Goal: Task Accomplishment & Management: Use online tool/utility

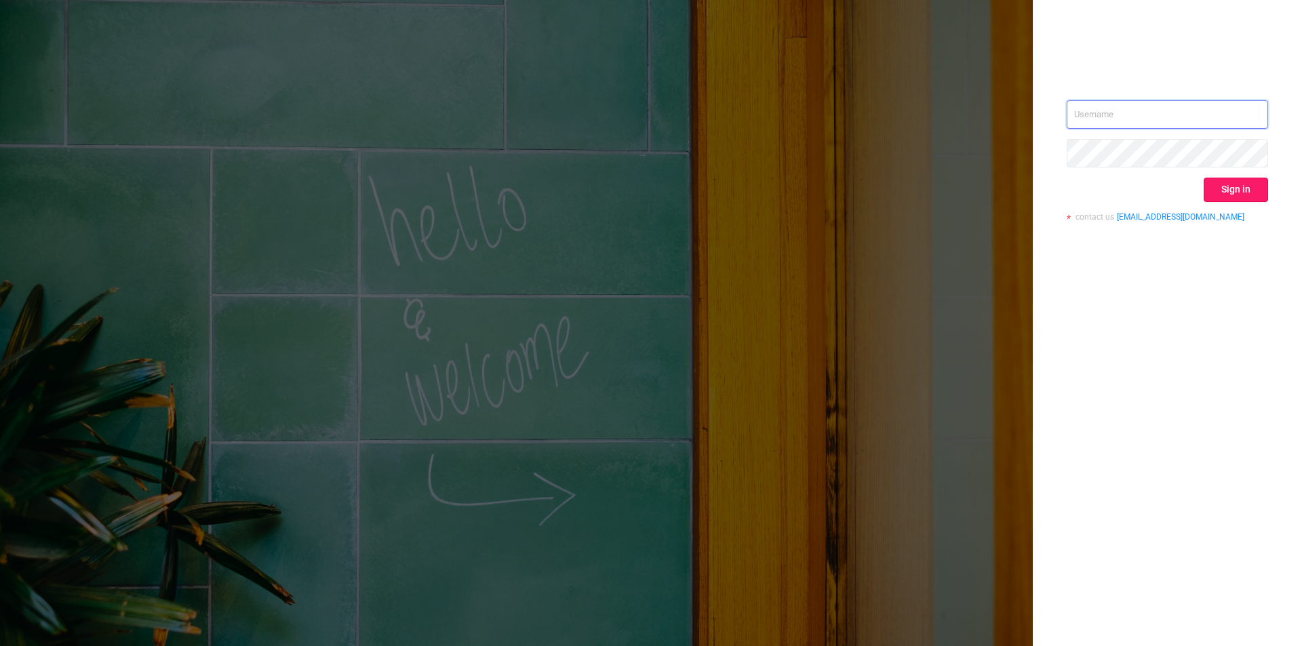
type input "[PERSON_NAME][EMAIL_ADDRESS][DOMAIN_NAME]"
click at [1243, 189] on button "Sign in" at bounding box center [1235, 190] width 64 height 24
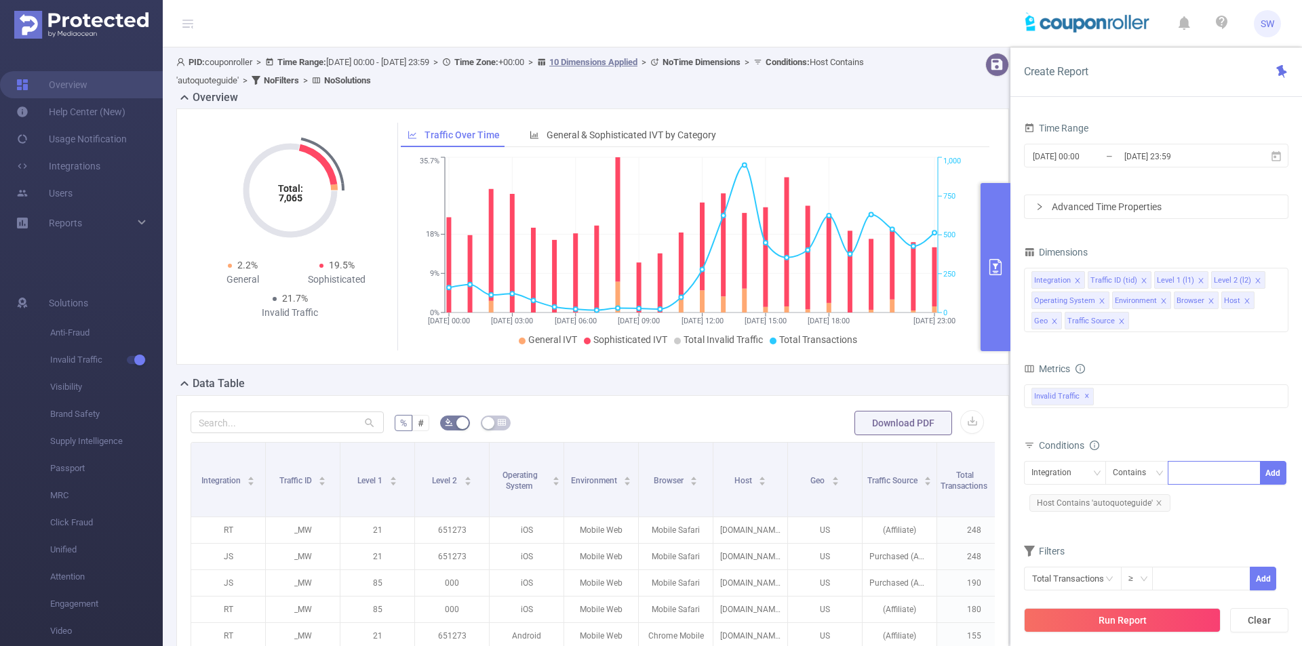
click at [1197, 467] on div at bounding box center [1214, 473] width 78 height 22
type input "js"
click at [1217, 496] on li "js" at bounding box center [1213, 501] width 93 height 22
click at [1135, 525] on form "Dimensions Integration Traffic ID (tid) Level 1 (l1) Level 2 (l2) Operating Sys…" at bounding box center [1156, 425] width 264 height 365
click at [1280, 472] on button "Add" at bounding box center [1272, 473] width 26 height 24
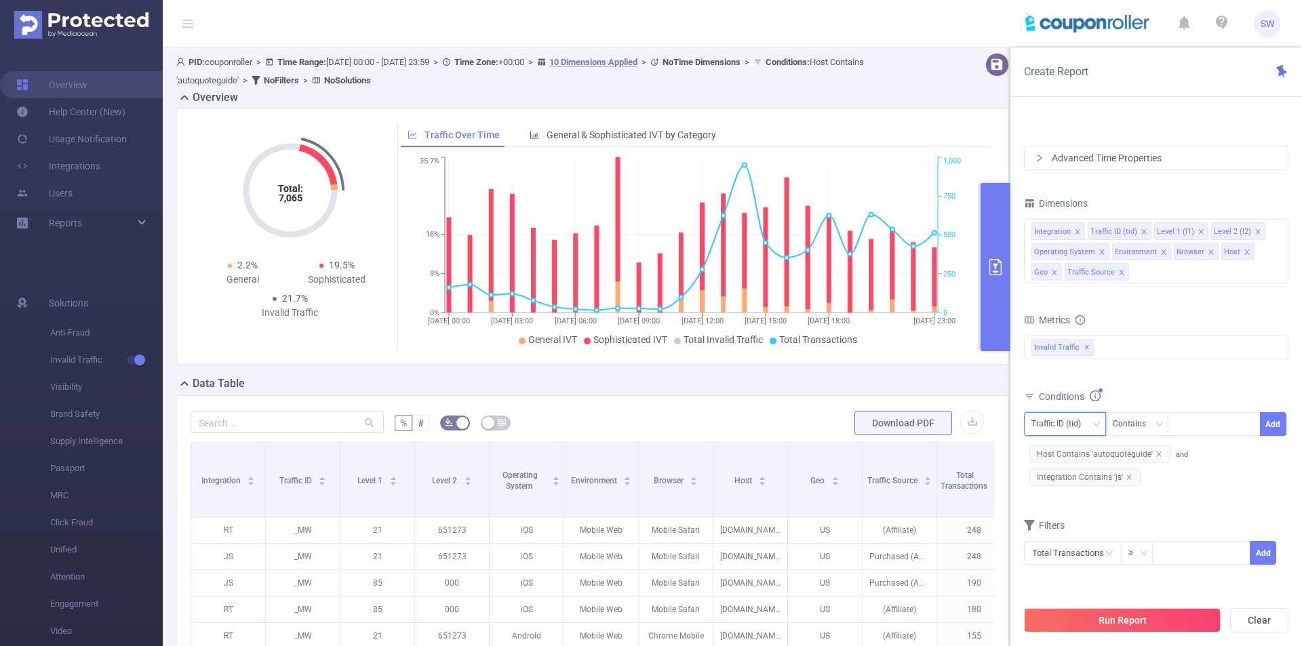
click at [1077, 422] on div "Traffic ID (tid)" at bounding box center [1060, 424] width 59 height 22
click at [1076, 493] on li "Level 1 (l1)" at bounding box center [1070, 496] width 92 height 22
click at [1205, 428] on div at bounding box center [1214, 424] width 78 height 22
type input "376"
click at [1215, 453] on li "376" at bounding box center [1213, 452] width 93 height 22
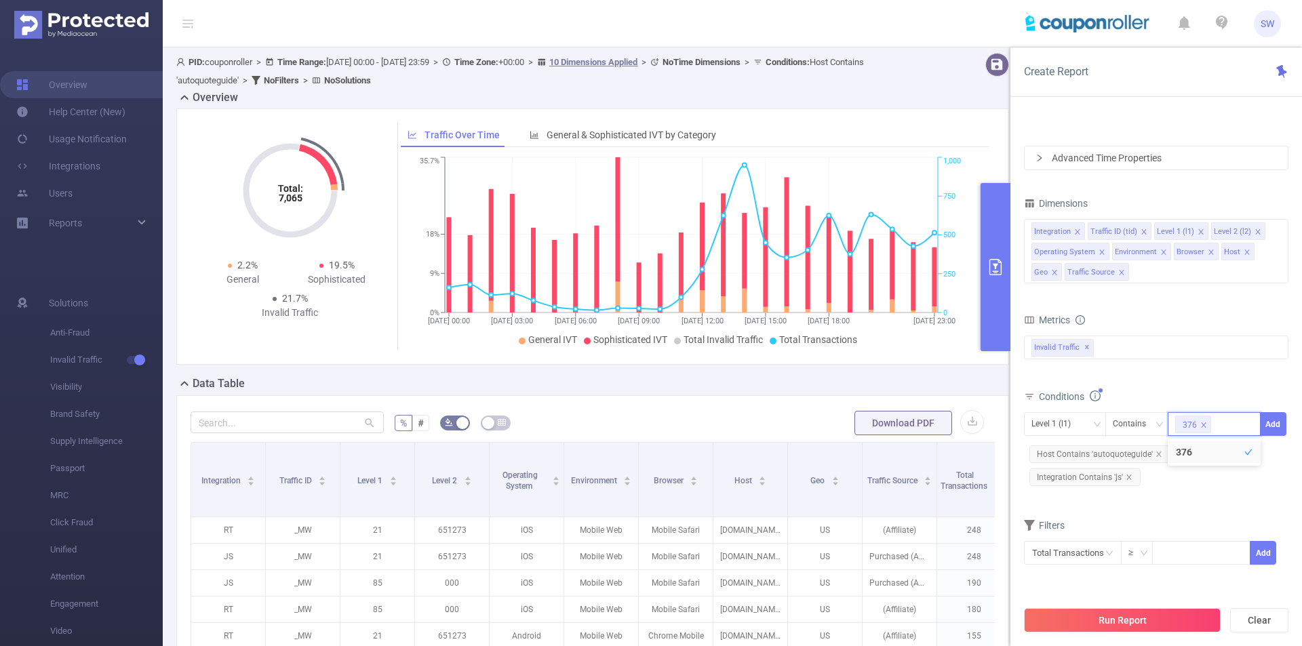
click at [1211, 384] on div "Metrics bp_total brand-safety brand_is_solution bp_adult bp_arms bp_crime bp_de…" at bounding box center [1156, 348] width 264 height 76
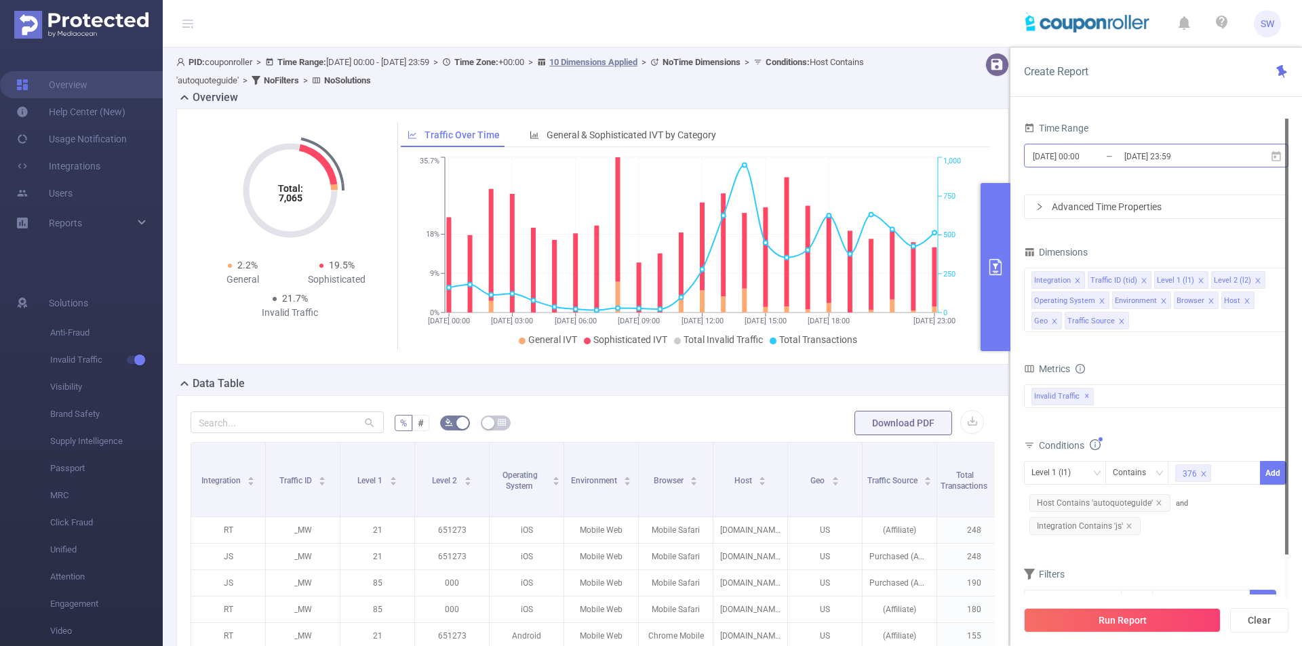
click at [1078, 154] on input "[DATE] 00:00" at bounding box center [1086, 156] width 110 height 18
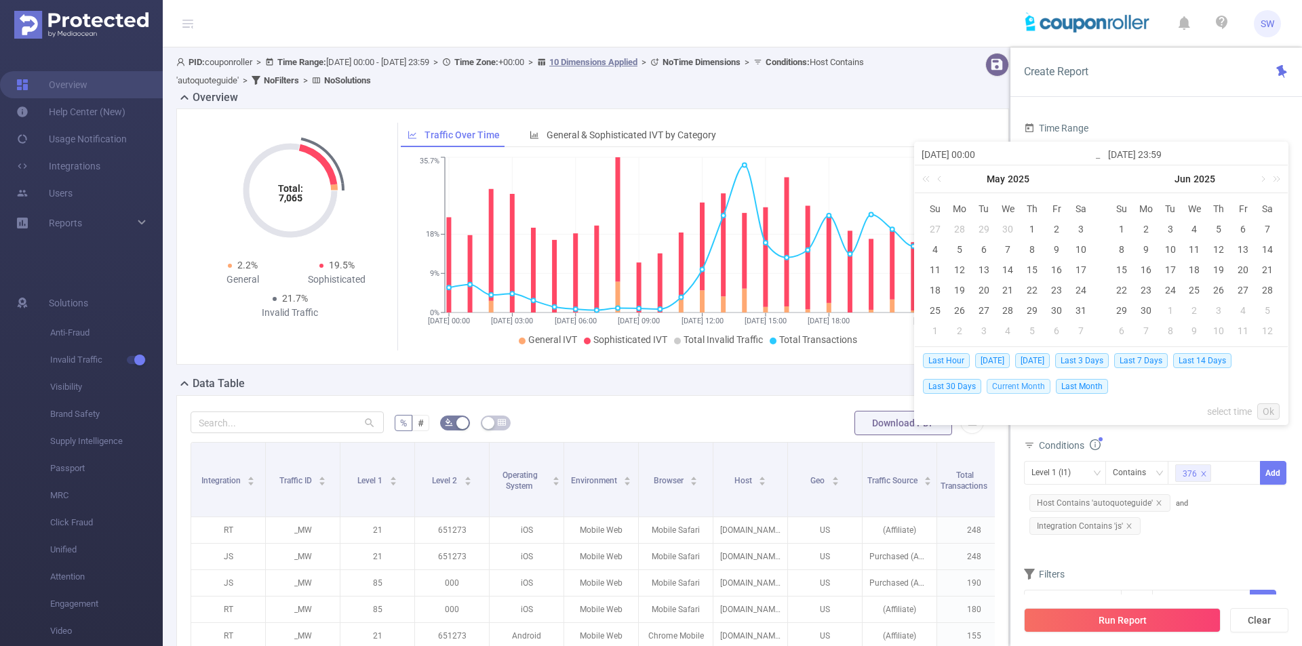
click at [1020, 390] on span "Current Month" at bounding box center [1018, 386] width 64 height 15
type input "[DATE] 00:00"
type input "[DATE] 23:59"
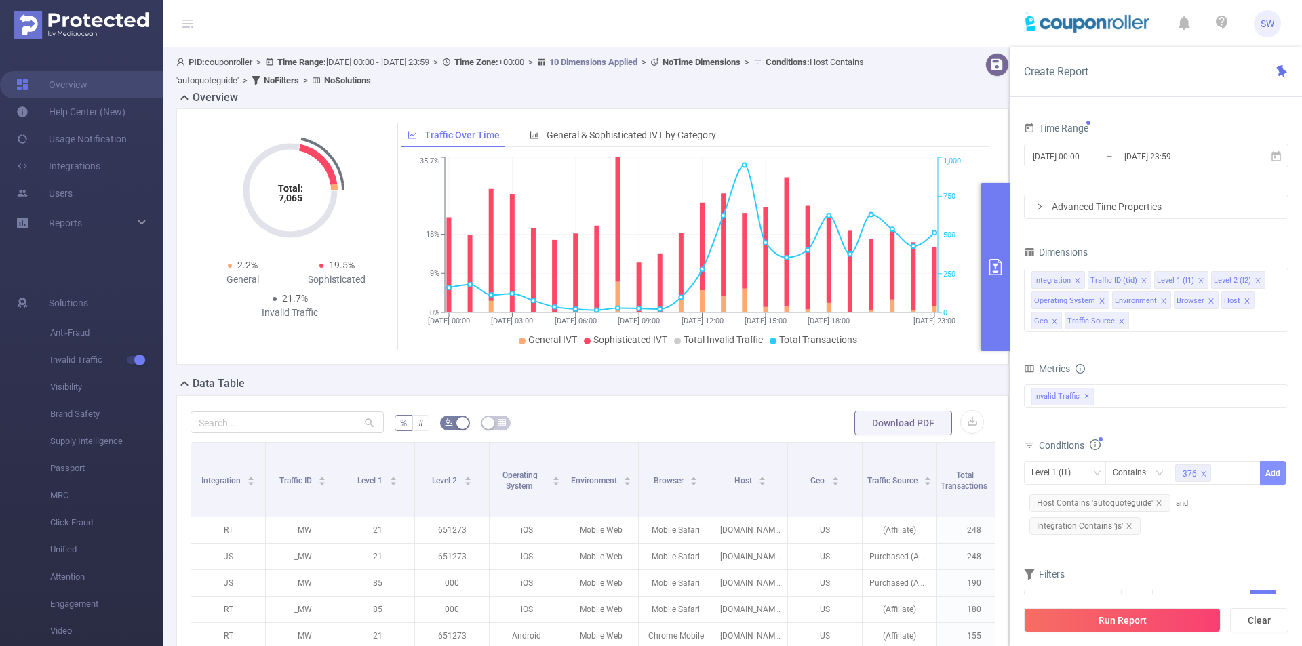
click at [1276, 469] on button "Add" at bounding box center [1272, 473] width 26 height 24
click at [1162, 615] on button "Run Report" at bounding box center [1122, 620] width 197 height 24
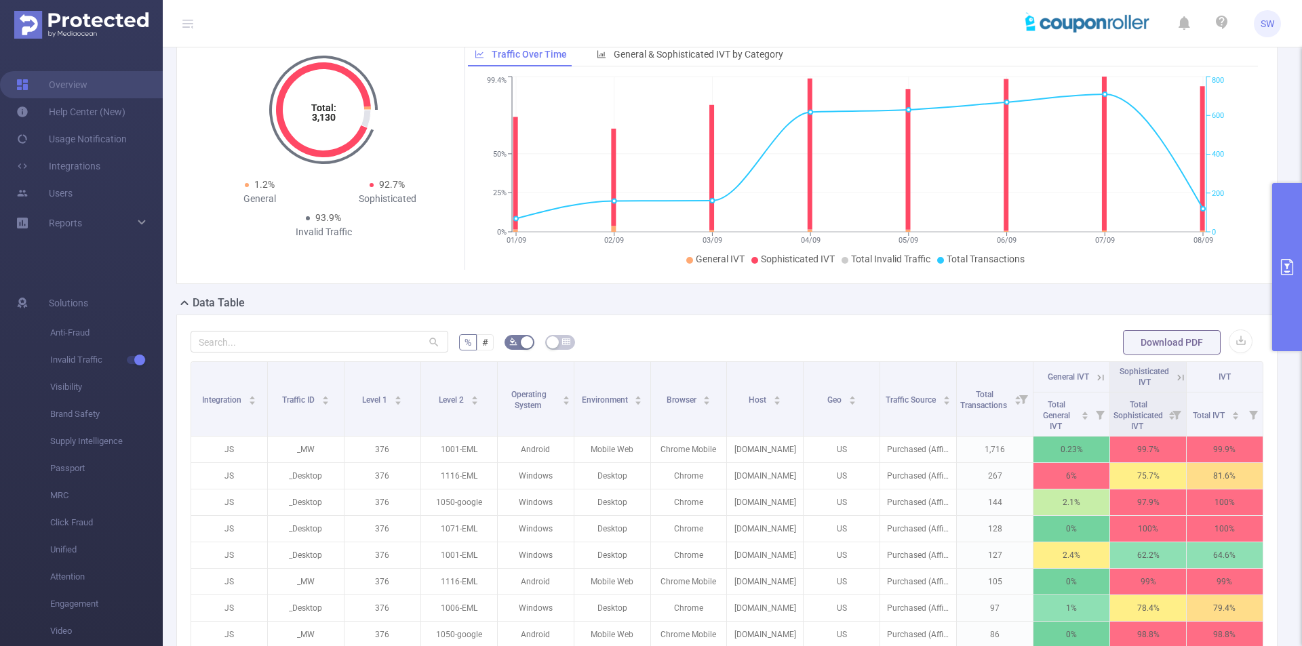
scroll to position [203, 0]
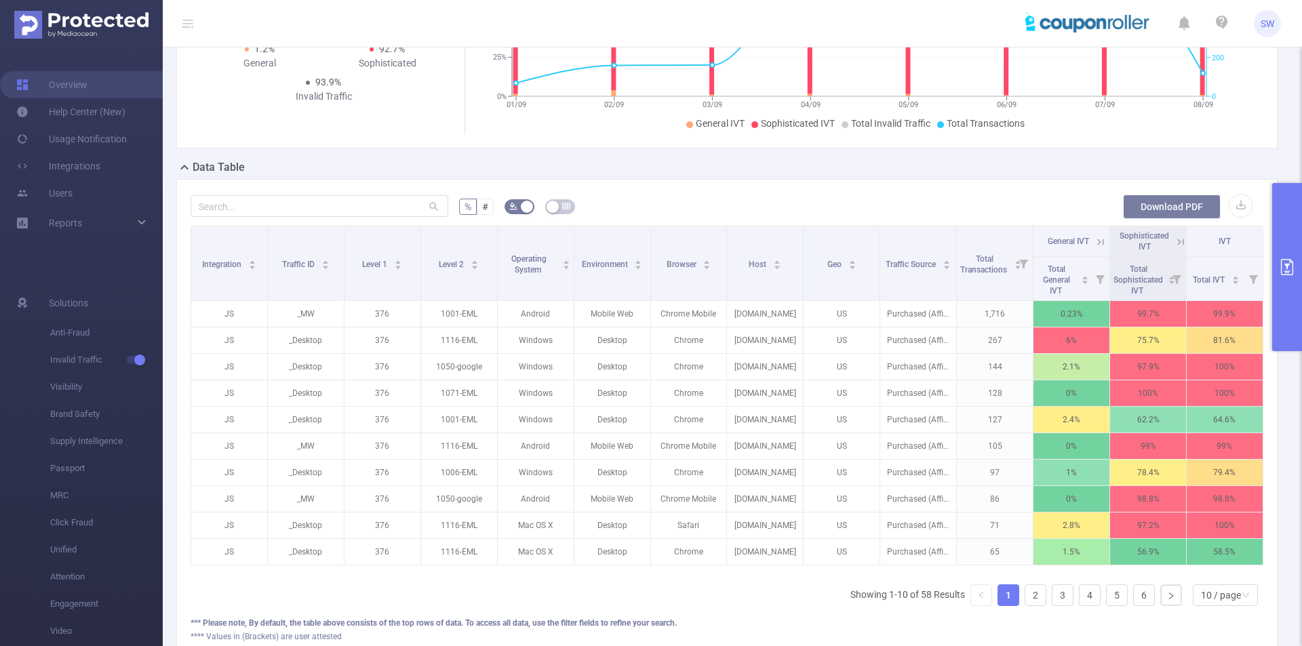
click at [1180, 207] on button "Download PDF" at bounding box center [1172, 207] width 98 height 24
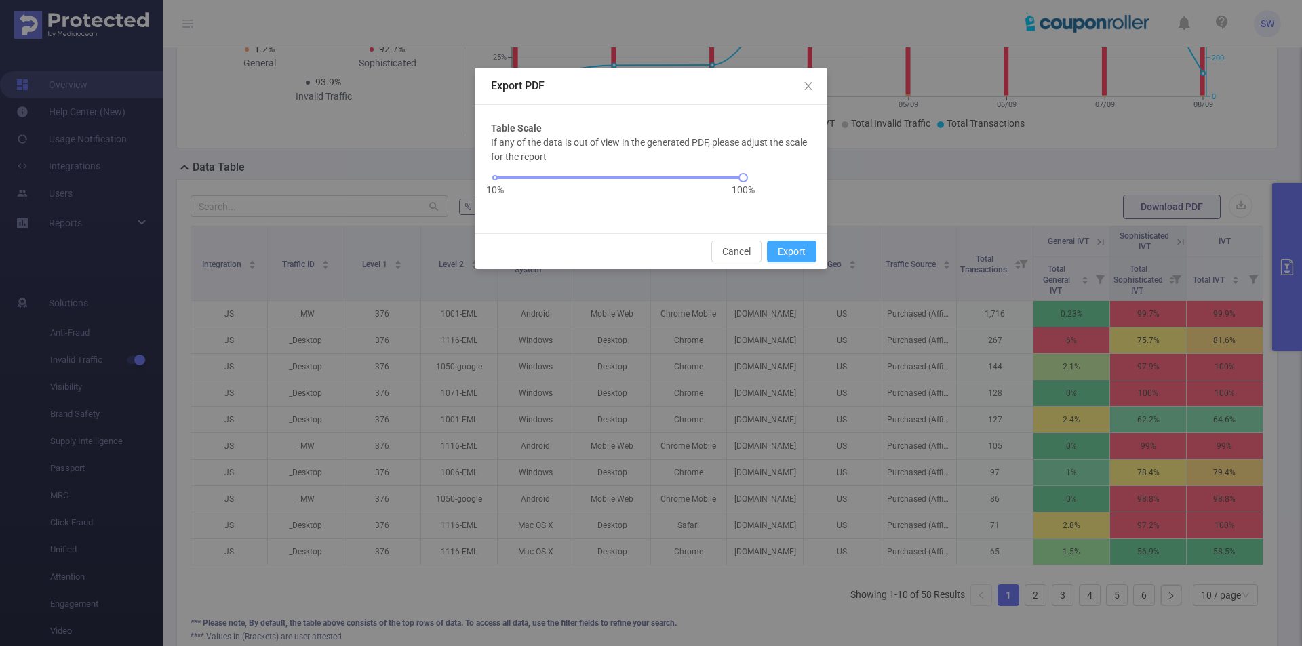
click at [784, 252] on button "Export" at bounding box center [791, 252] width 49 height 22
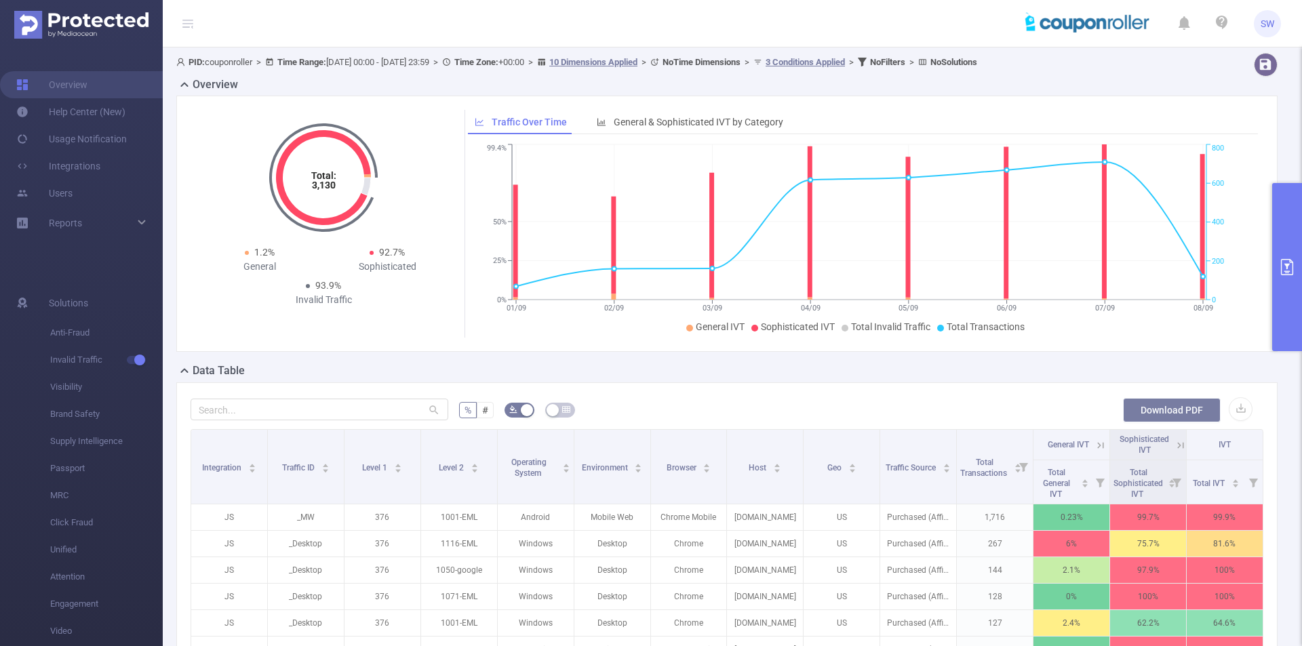
scroll to position [271, 0]
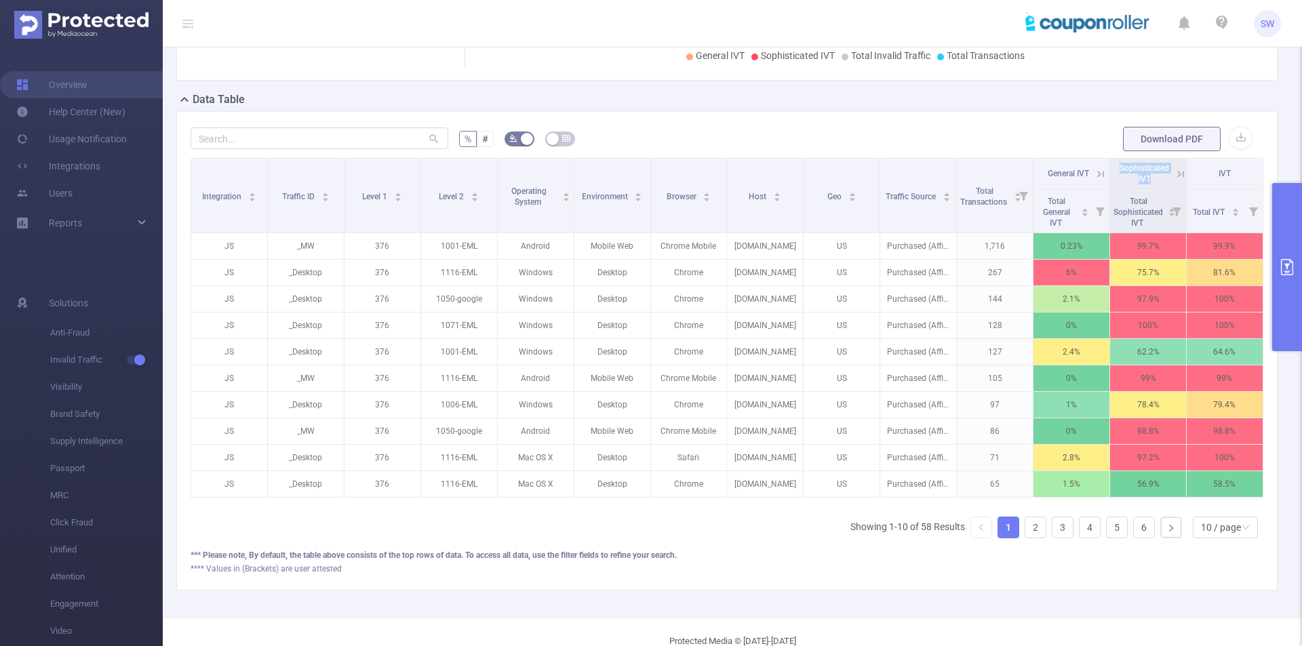
drag, startPoint x: 1112, startPoint y: 166, endPoint x: 1151, endPoint y: 178, distance: 41.0
click at [1151, 178] on div "Sophisticated IVT" at bounding box center [1144, 174] width 52 height 22
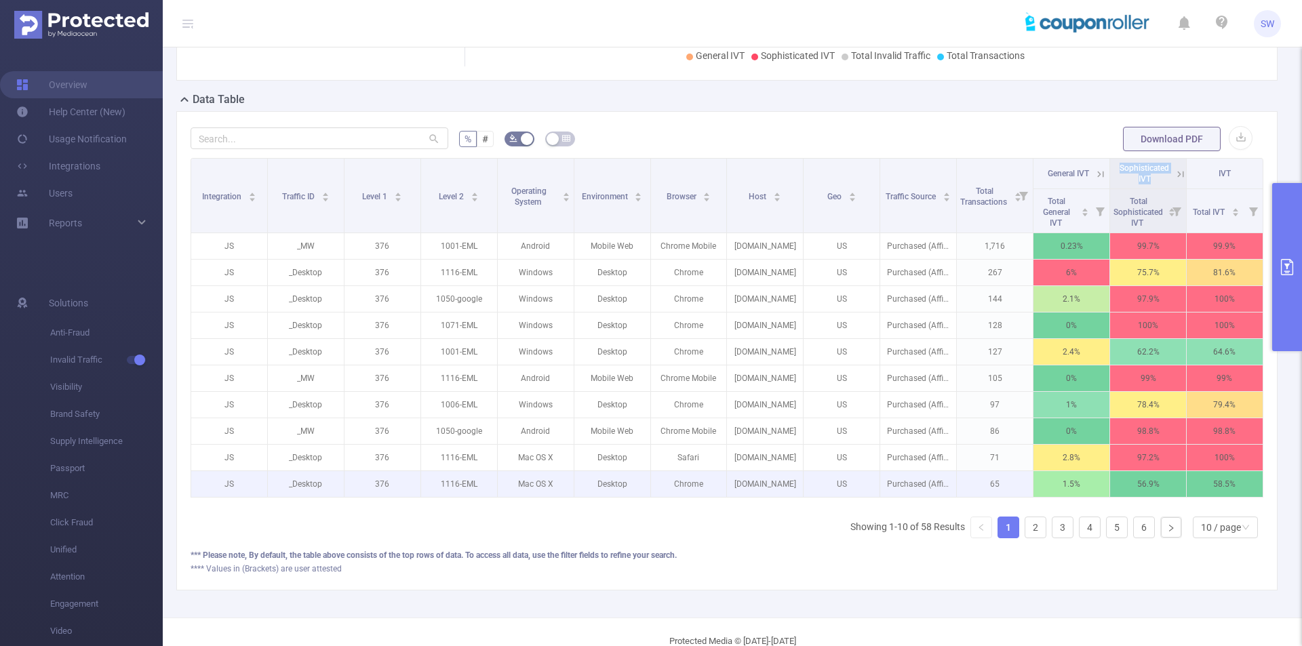
copy span "Sophisticated IVT"
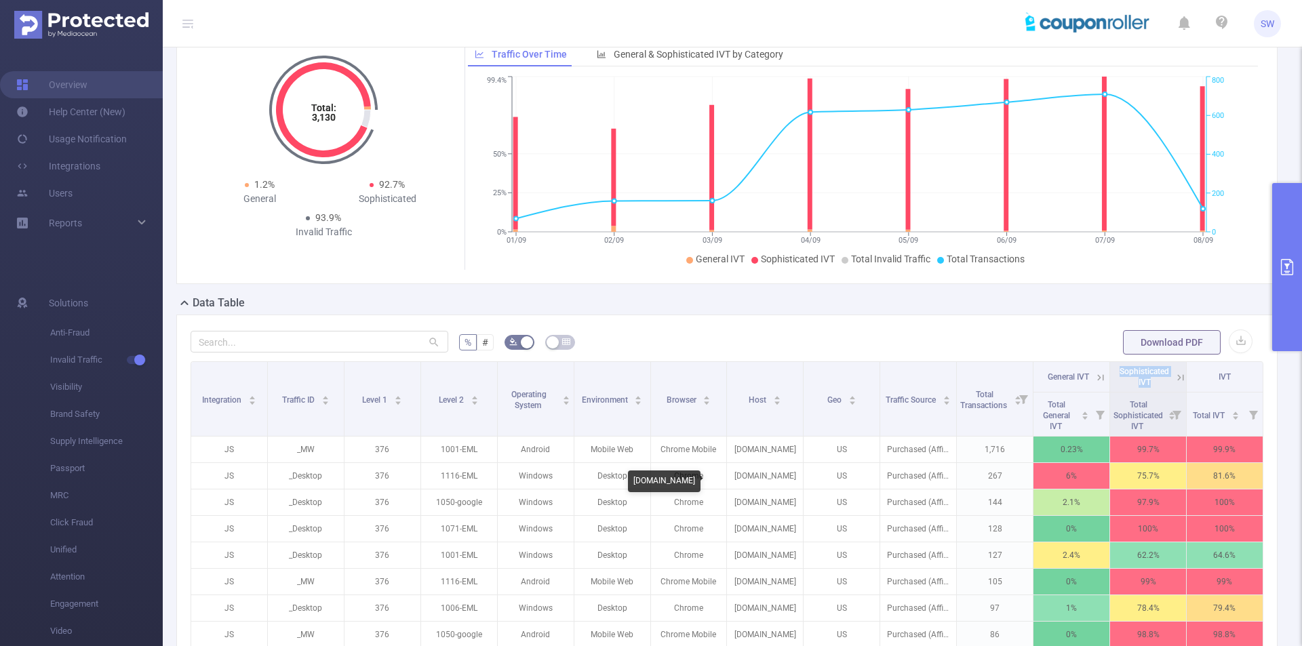
scroll to position [0, 0]
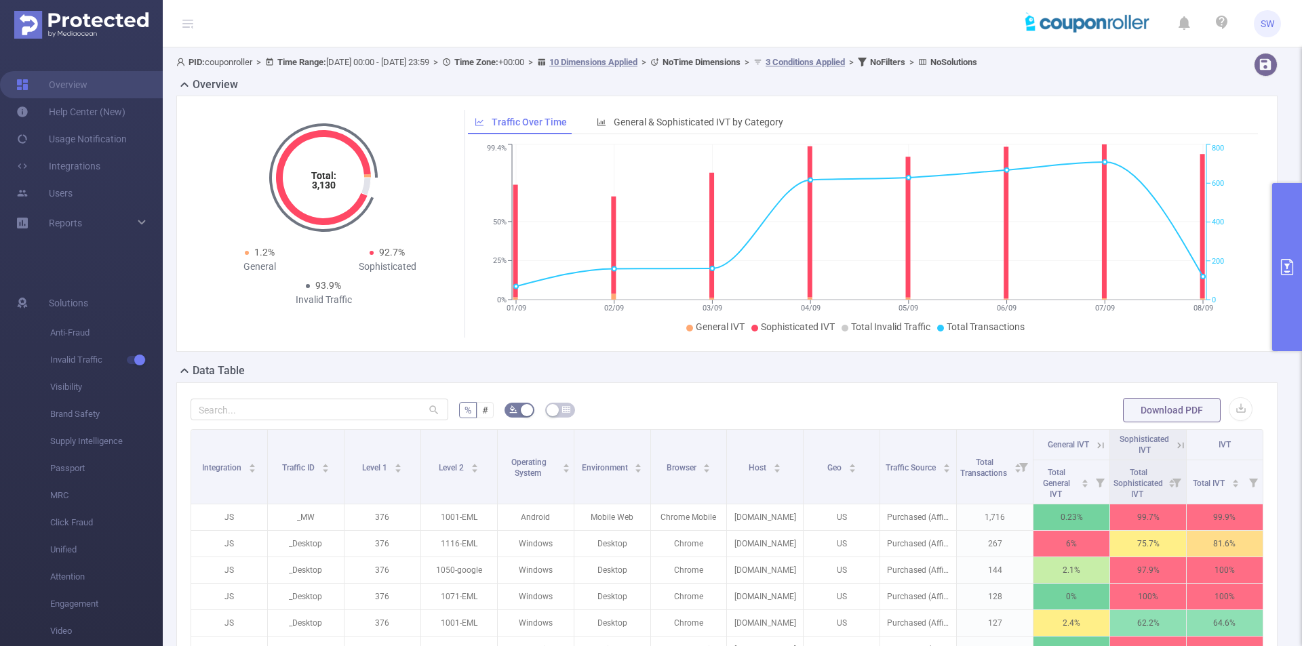
click at [359, 64] on span "PID: couponroller > Time Range: [DATE] 00:00 - [DATE] 23:59 > Time Zone: +00:00…" at bounding box center [576, 62] width 801 height 10
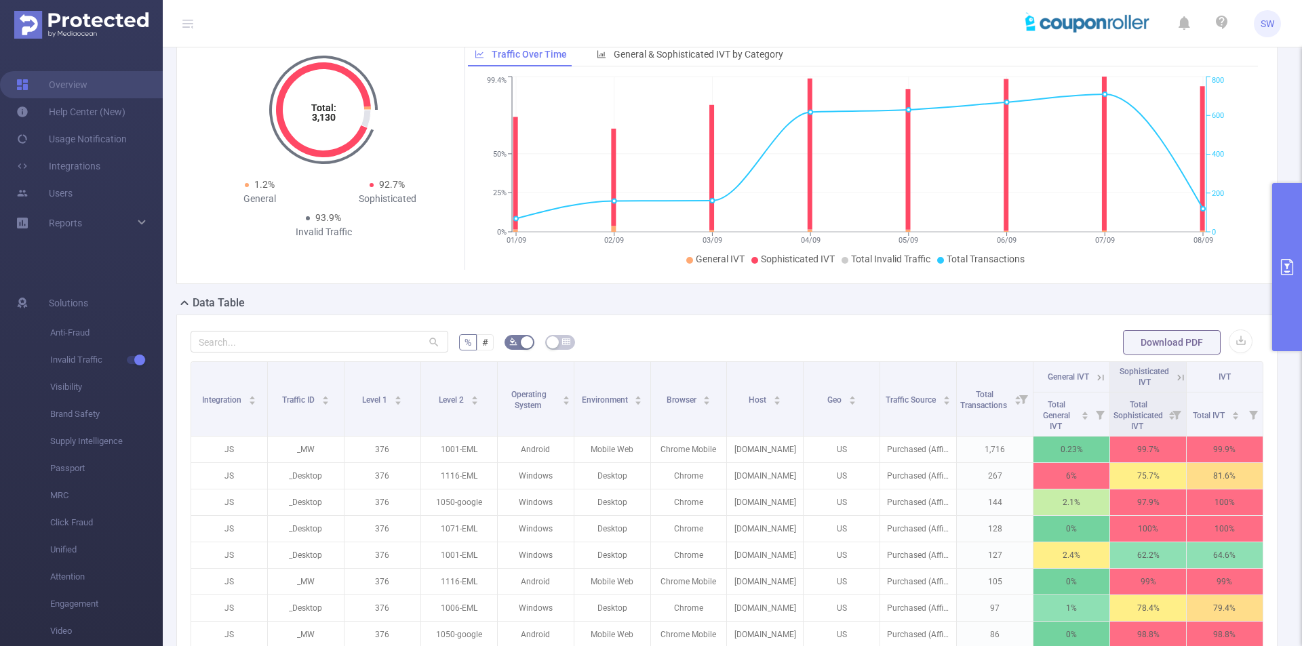
click at [1289, 262] on icon "primary" at bounding box center [1286, 267] width 16 height 16
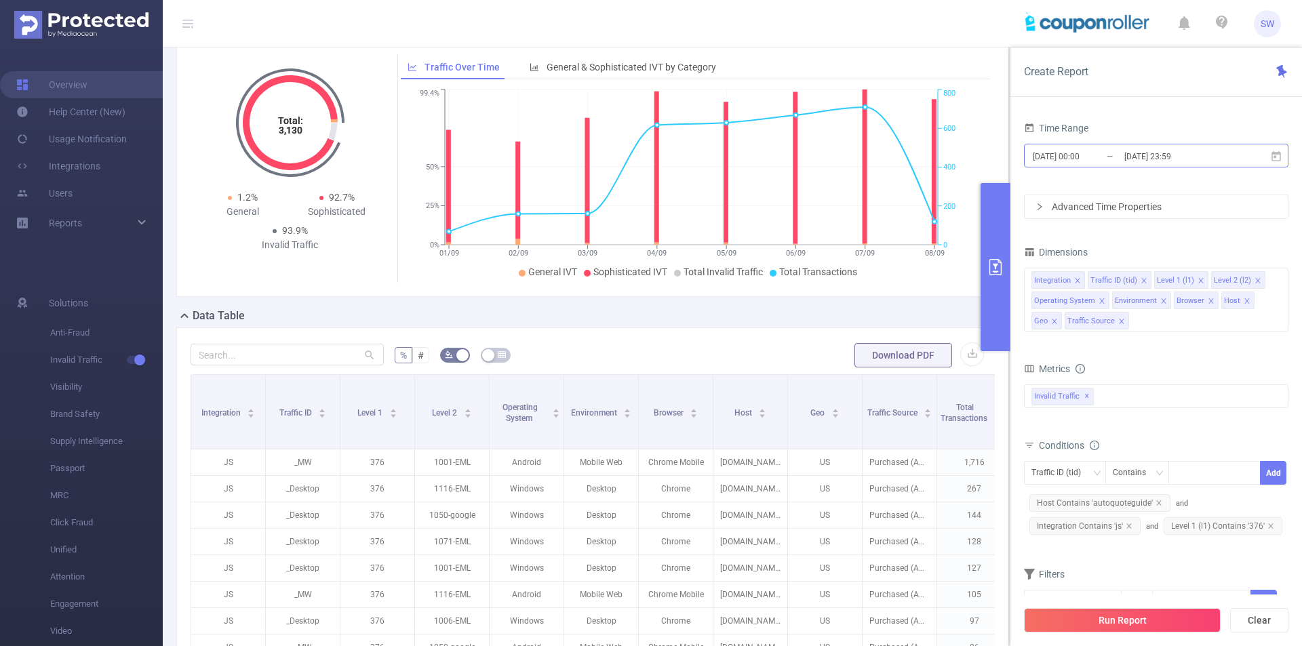
click at [1156, 155] on input "[DATE] 23:59" at bounding box center [1178, 156] width 110 height 18
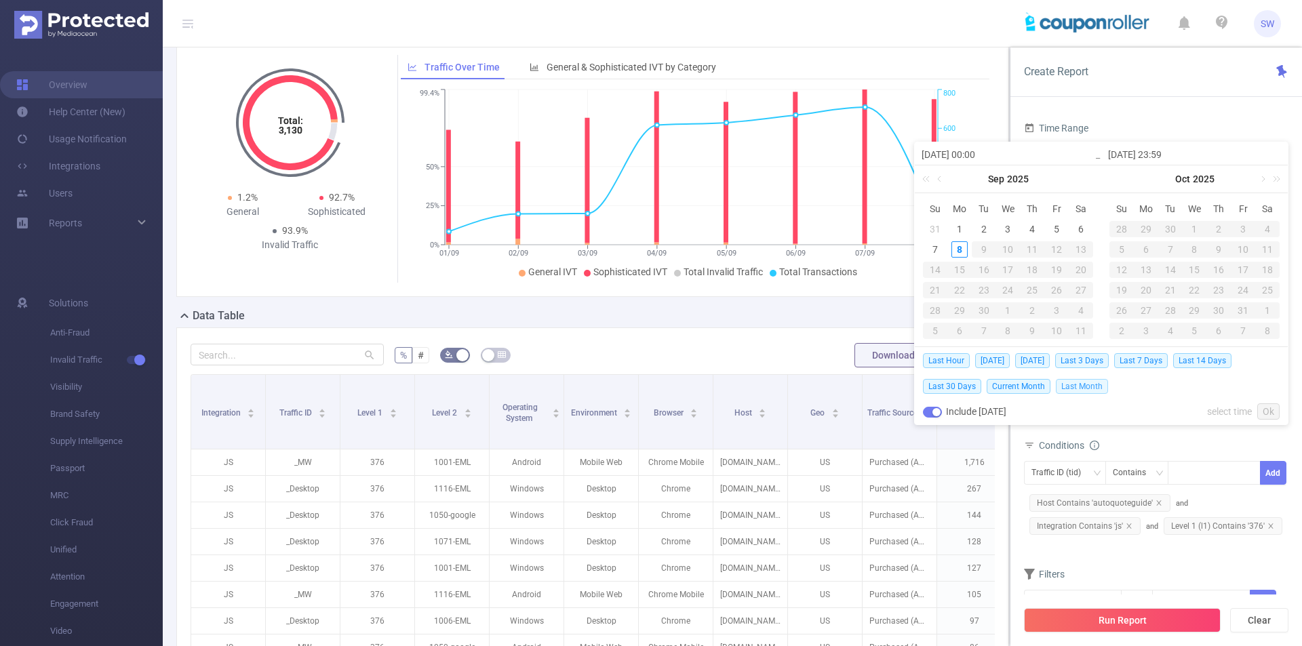
click at [1076, 387] on span "Last Month" at bounding box center [1081, 386] width 52 height 15
type input "[DATE] 00:00"
type input "[DATE] 23:59"
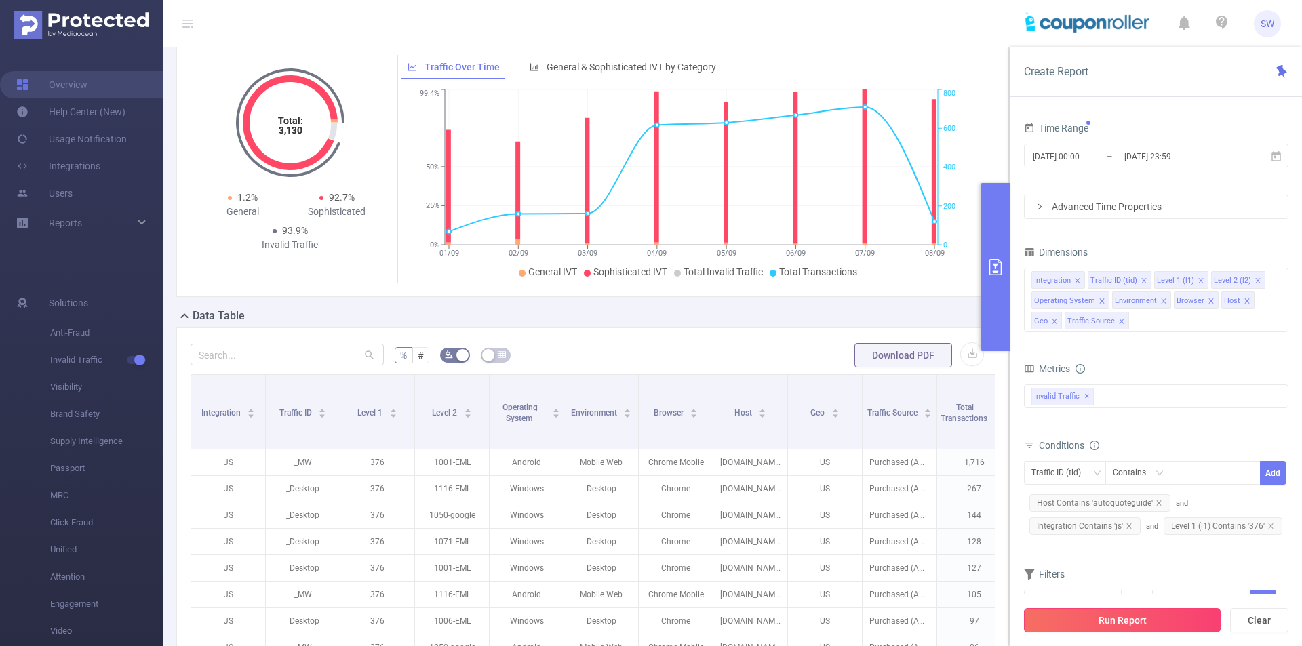
click at [1108, 621] on button "Run Report" at bounding box center [1122, 620] width 197 height 24
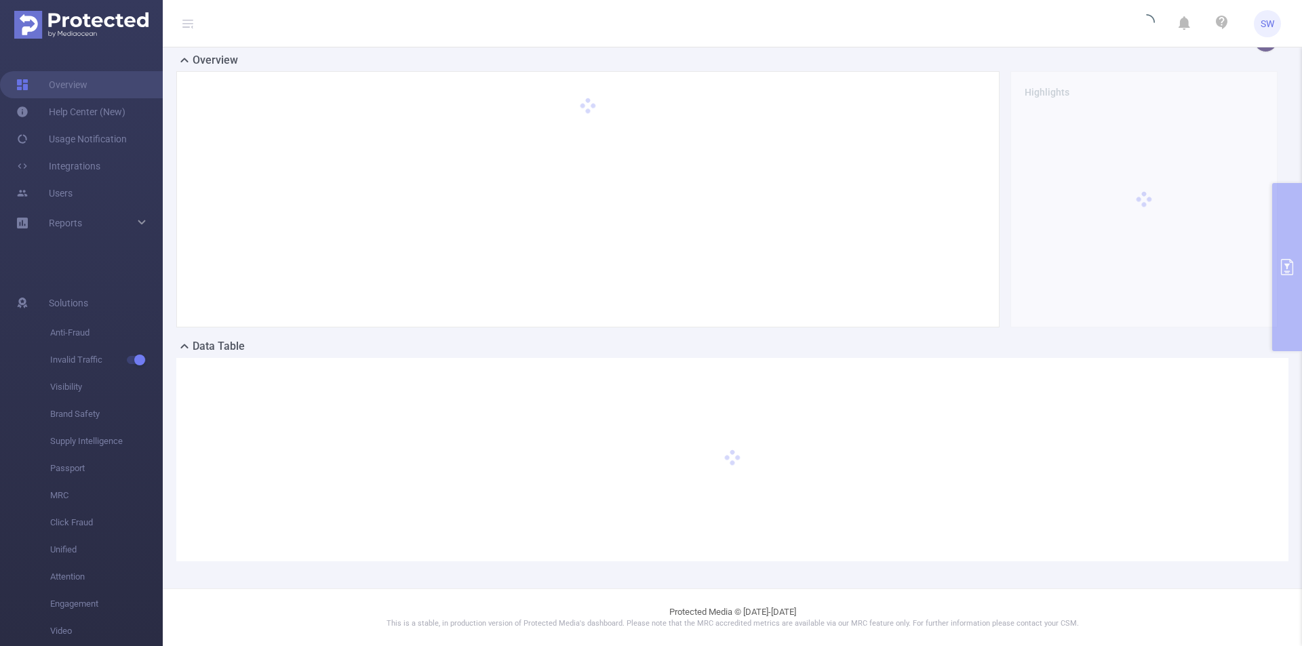
scroll to position [24, 0]
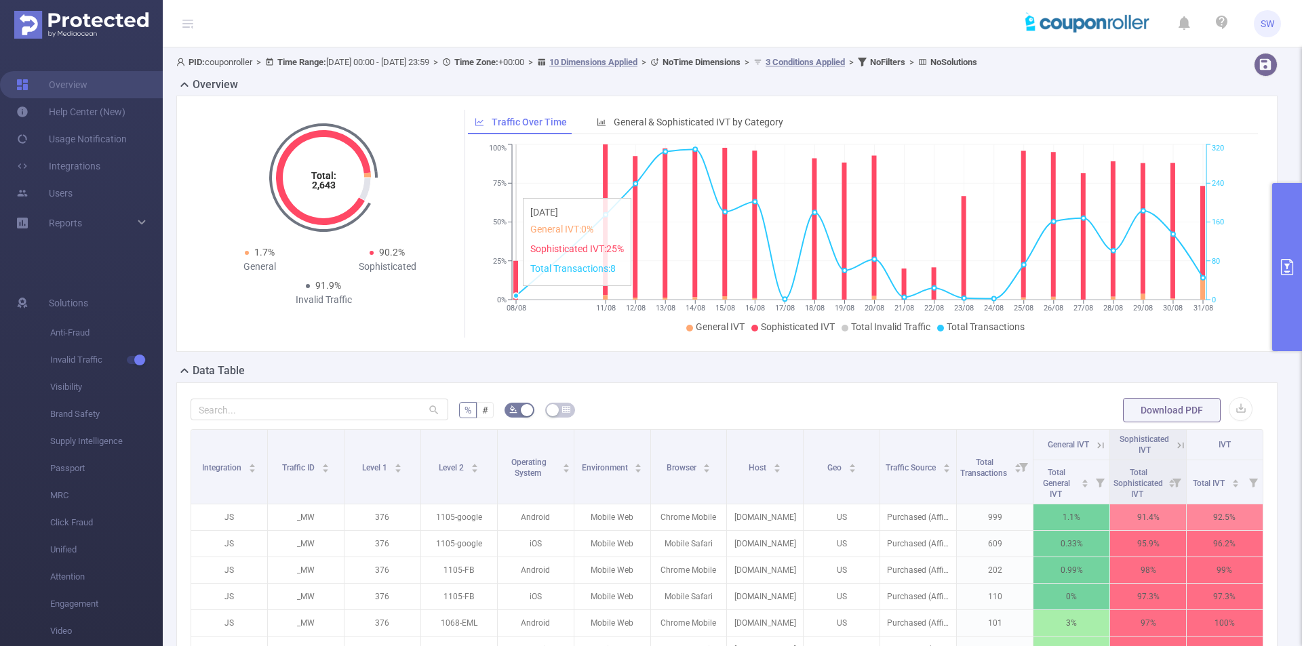
scroll to position [203, 0]
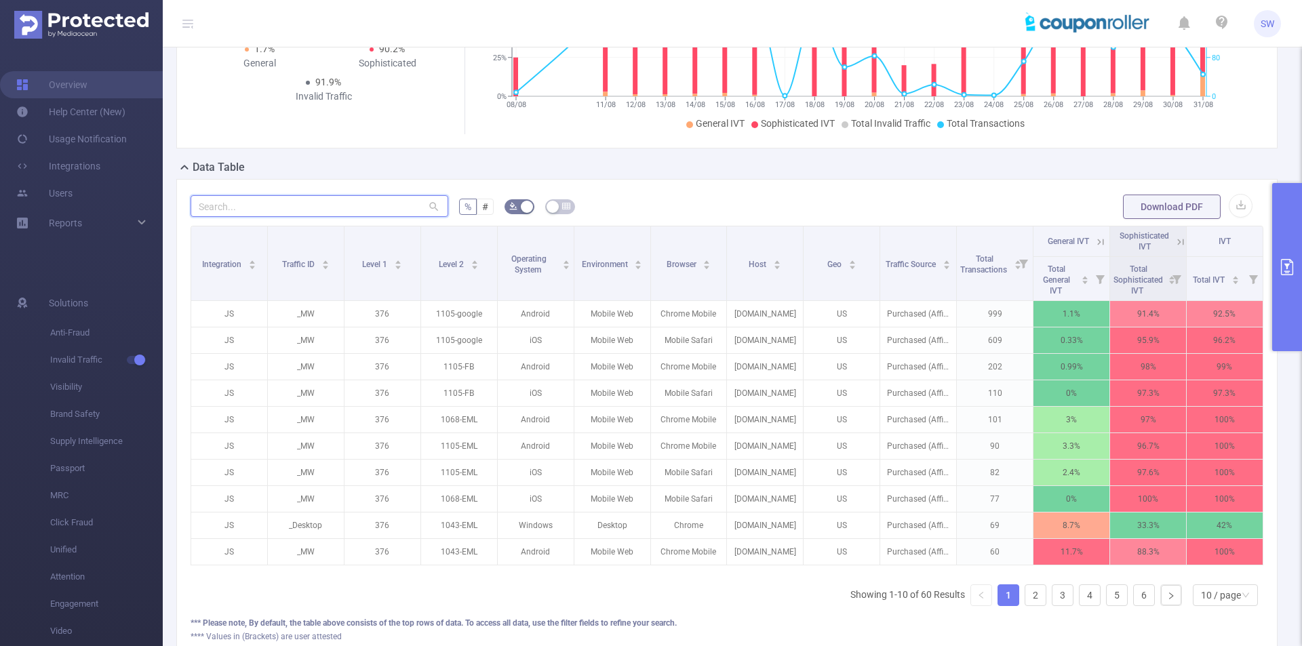
click at [308, 209] on input "text" at bounding box center [319, 206] width 258 height 22
paste input "1105-google"
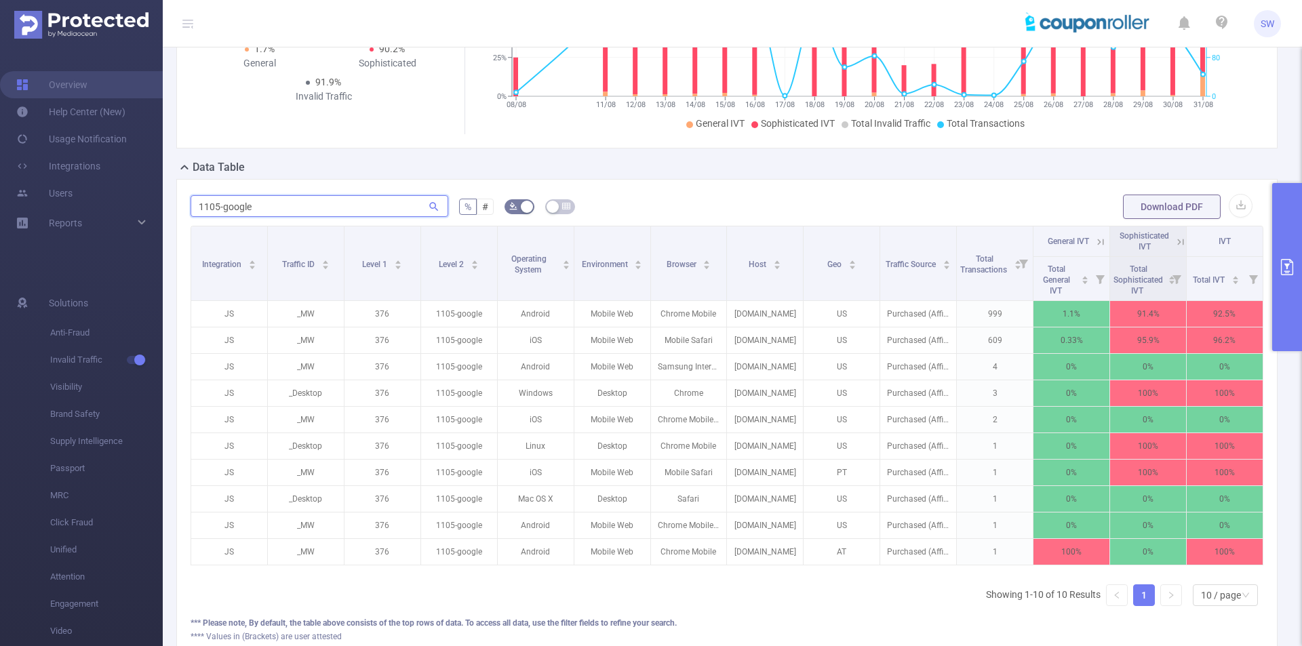
click at [365, 204] on input "1105-google" at bounding box center [319, 206] width 258 height 22
paste input "001-eml"
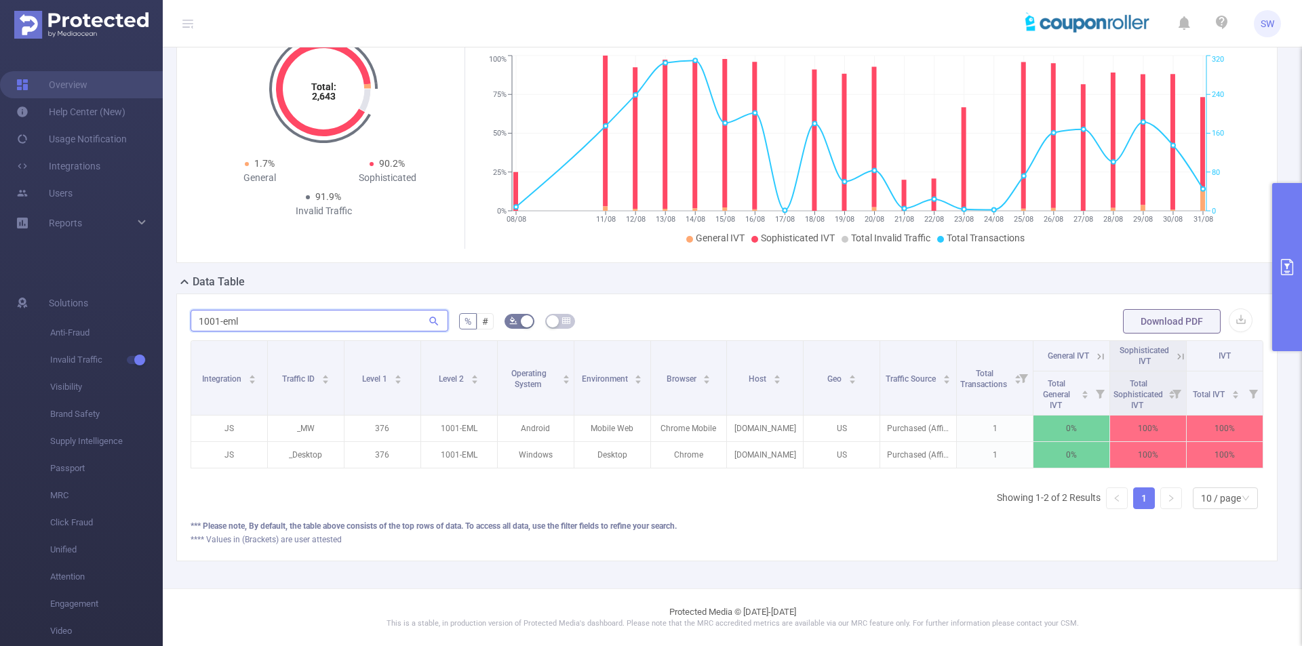
click at [289, 310] on input "1001-eml" at bounding box center [319, 321] width 258 height 22
paste input "6"
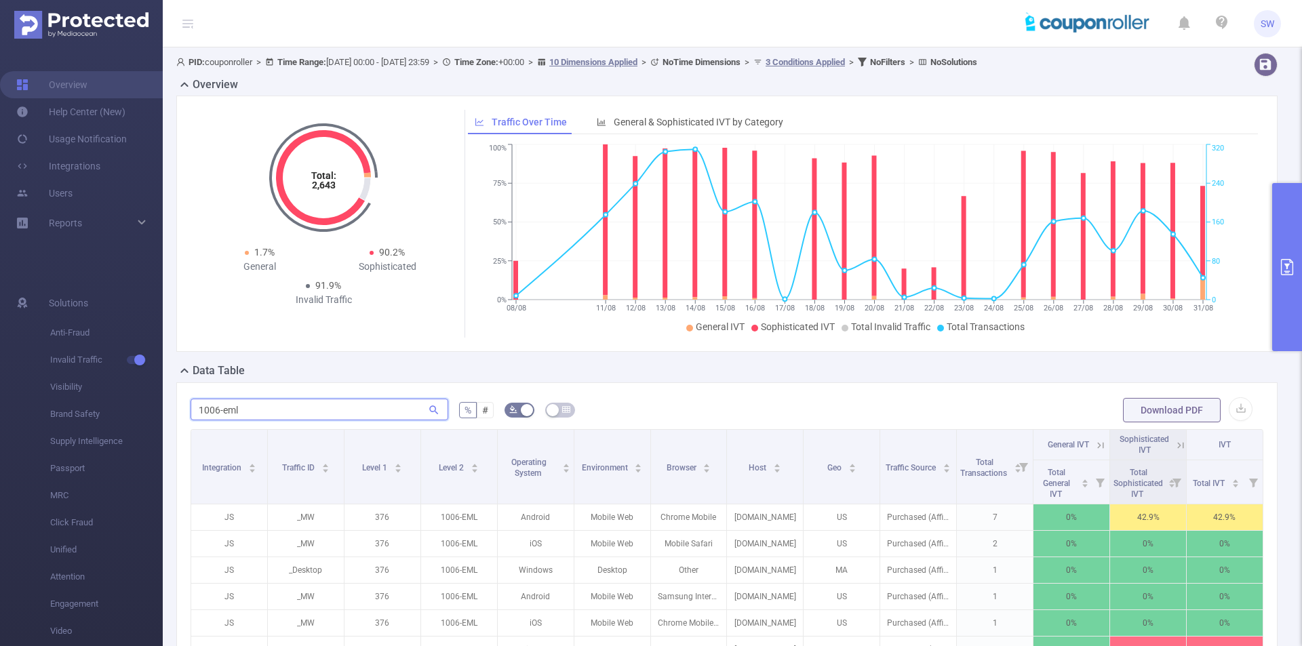
scroll to position [136, 0]
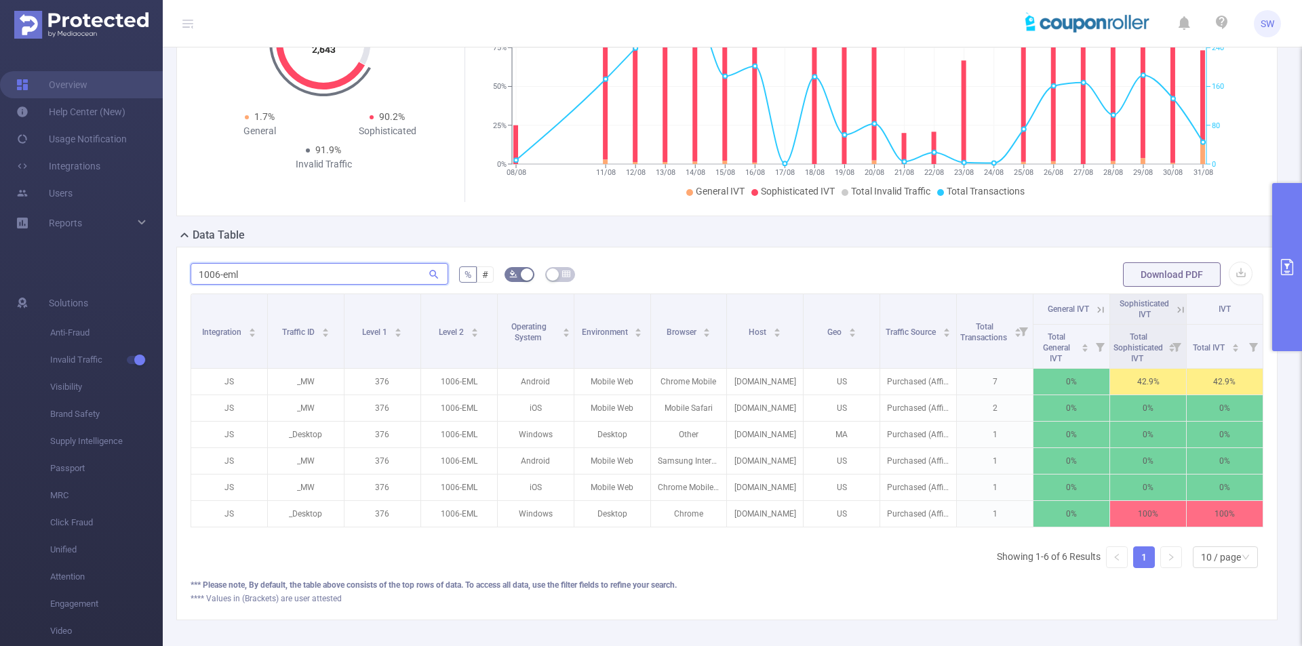
paste input "50-google"
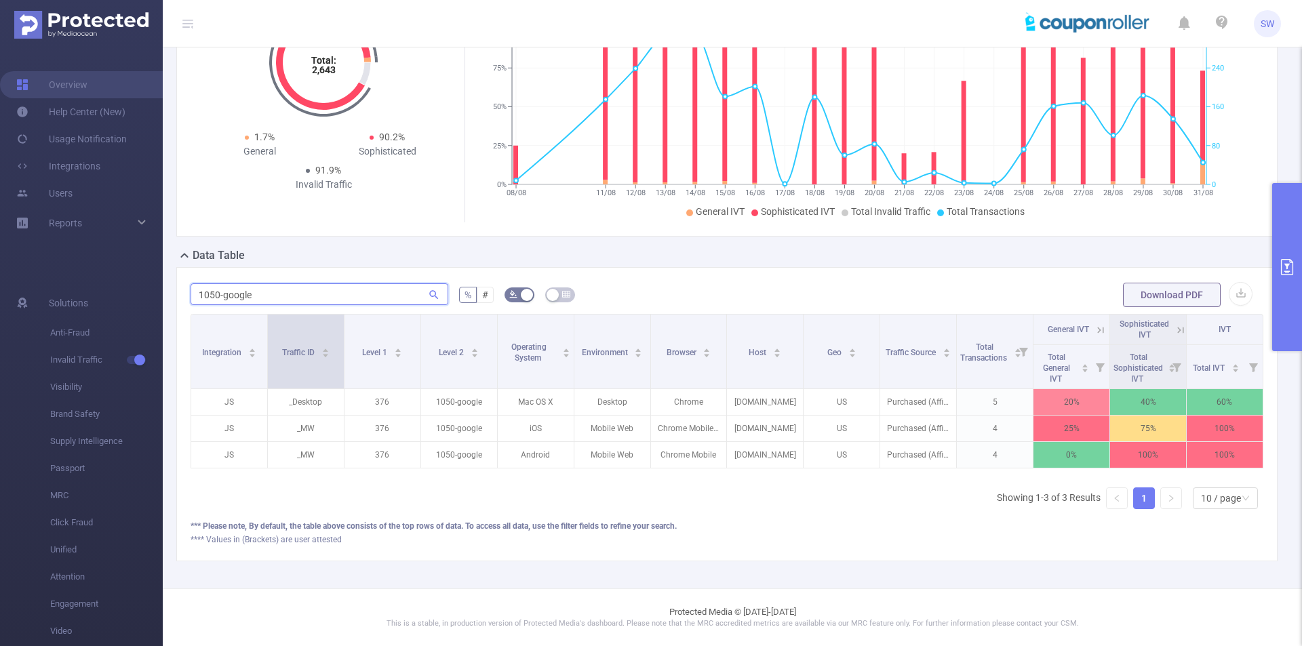
scroll to position [0, 0]
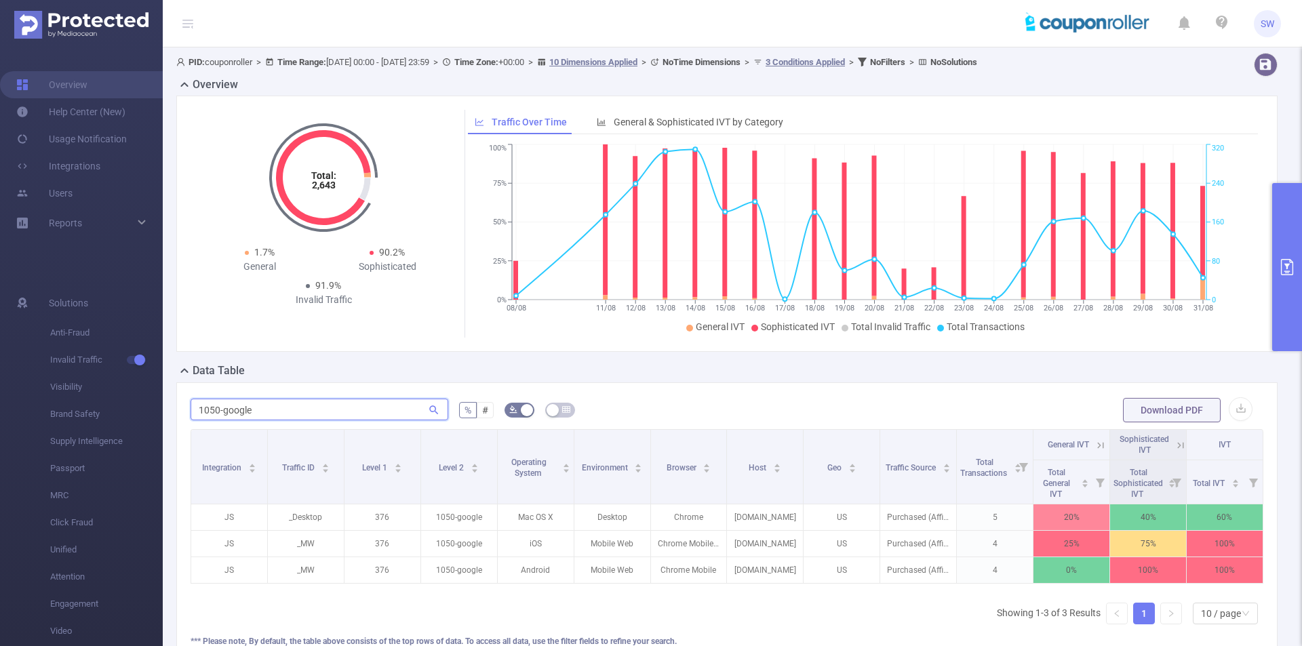
type input "1050-google"
click at [1281, 239] on button "primary" at bounding box center [1287, 267] width 30 height 168
